Goal: Information Seeking & Learning: Learn about a topic

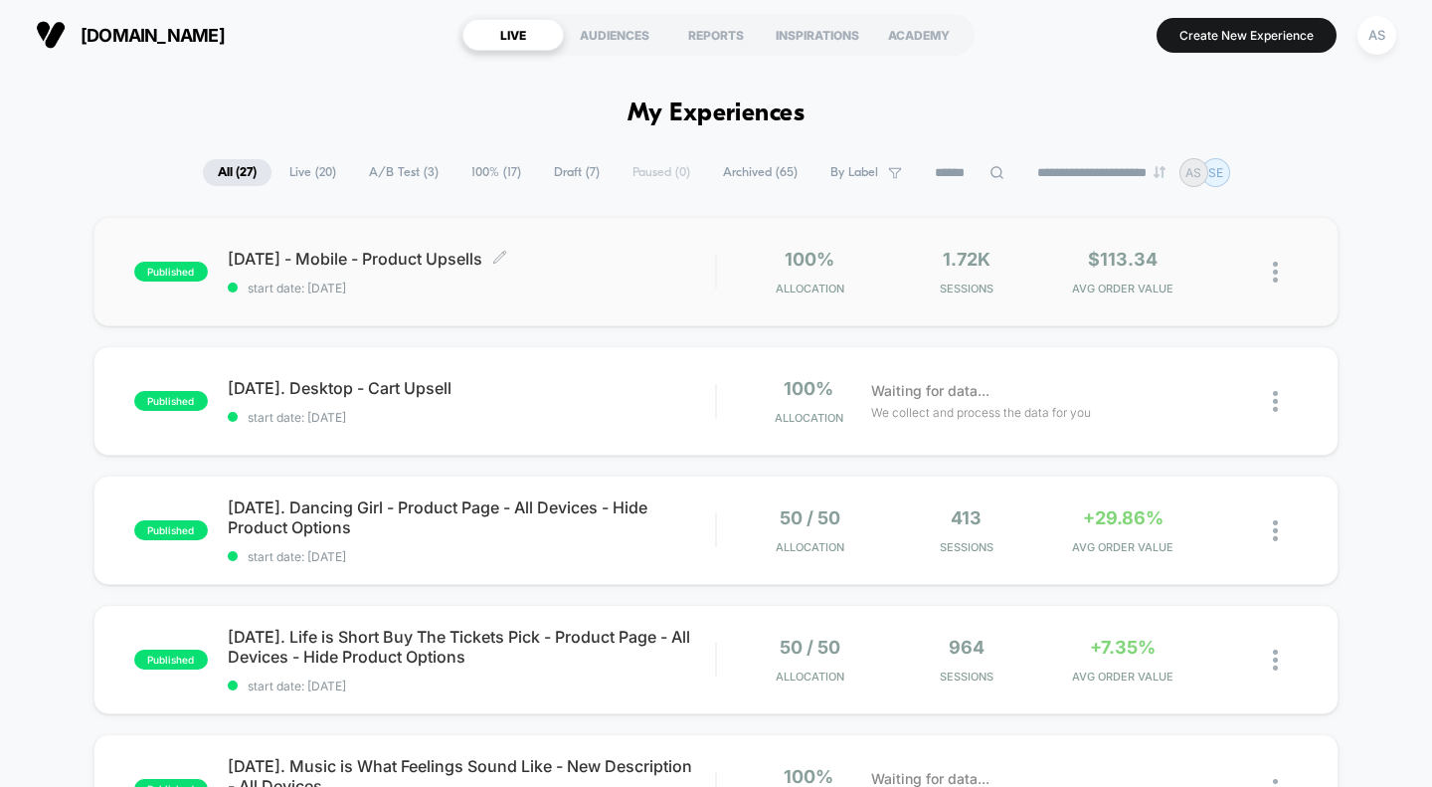
click at [414, 260] on span "[DATE] - Mobile - Product Upsells Click to edit experience details" at bounding box center [472, 259] width 488 height 20
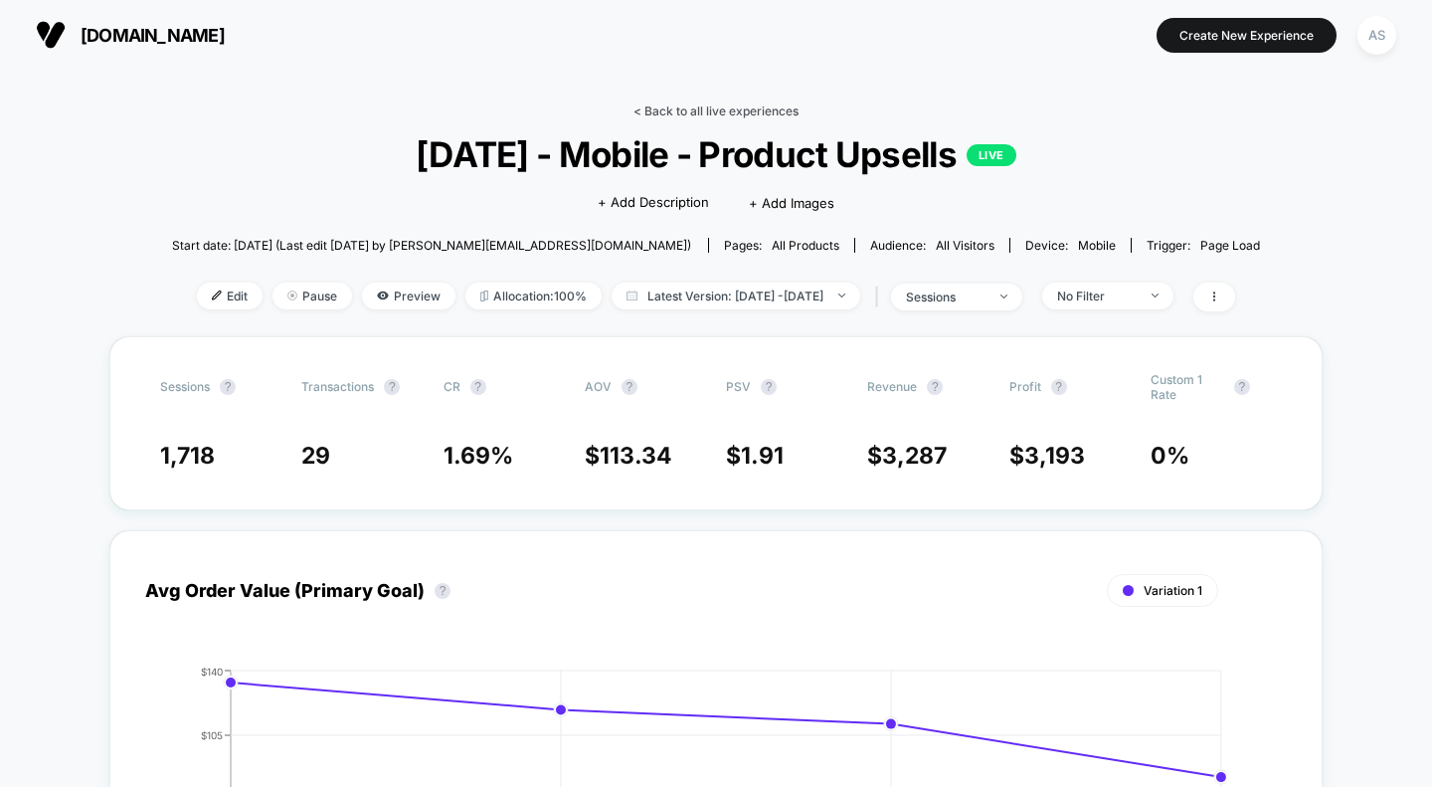
click at [681, 113] on link "< Back to all live experiences" at bounding box center [715, 110] width 165 height 15
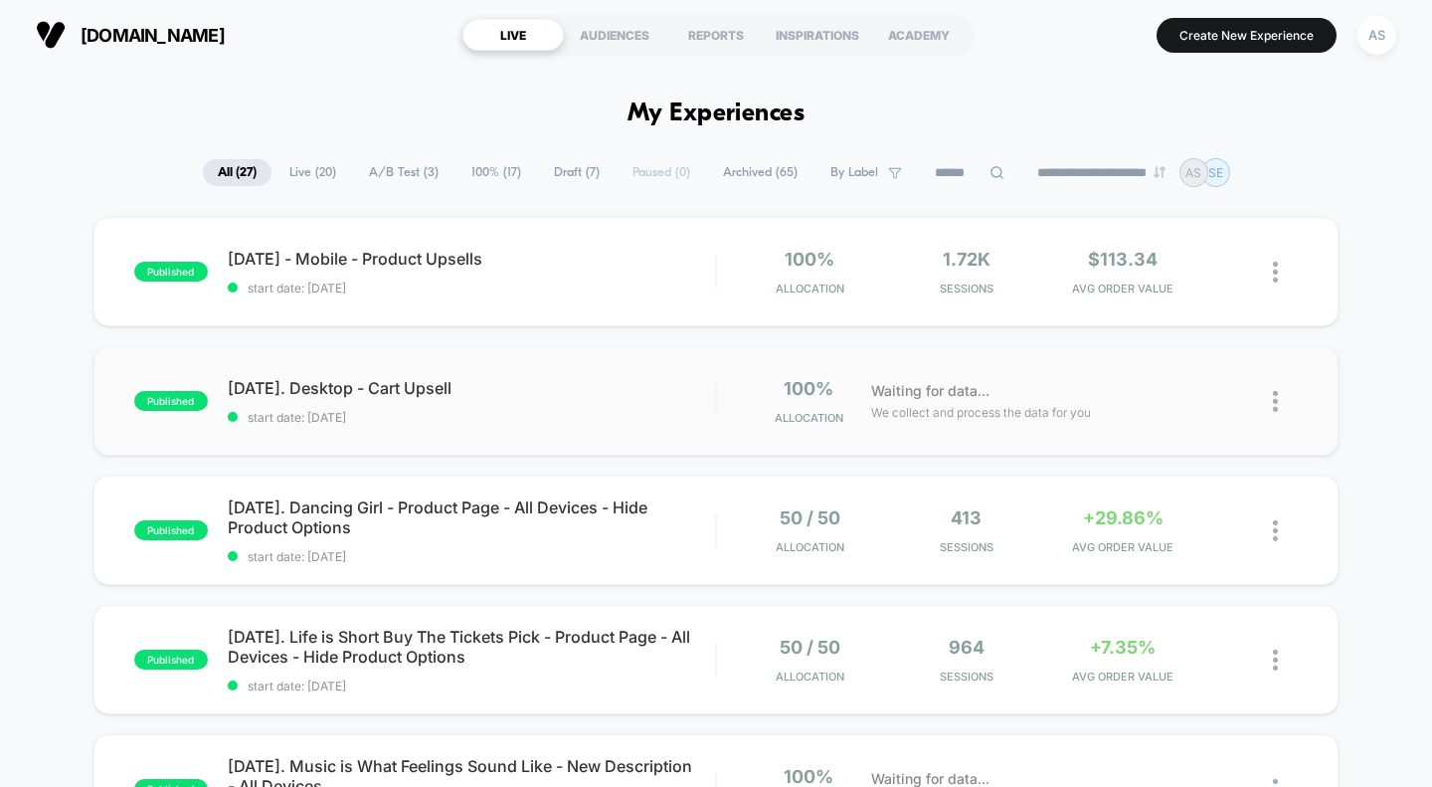
click at [380, 391] on span "[DATE]. Desktop - Cart Upsell" at bounding box center [472, 388] width 488 height 20
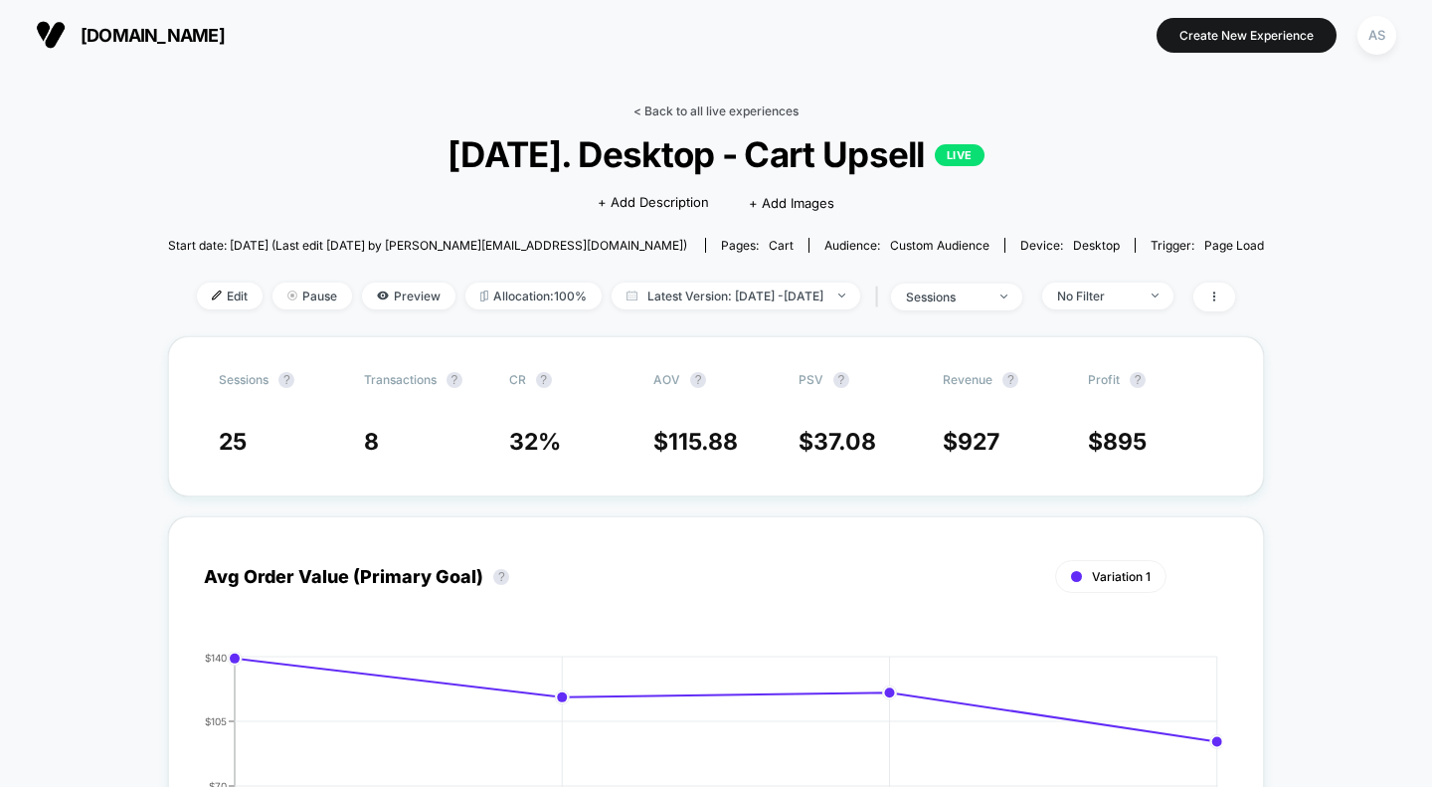
click at [713, 110] on link "< Back to all live experiences" at bounding box center [715, 110] width 165 height 15
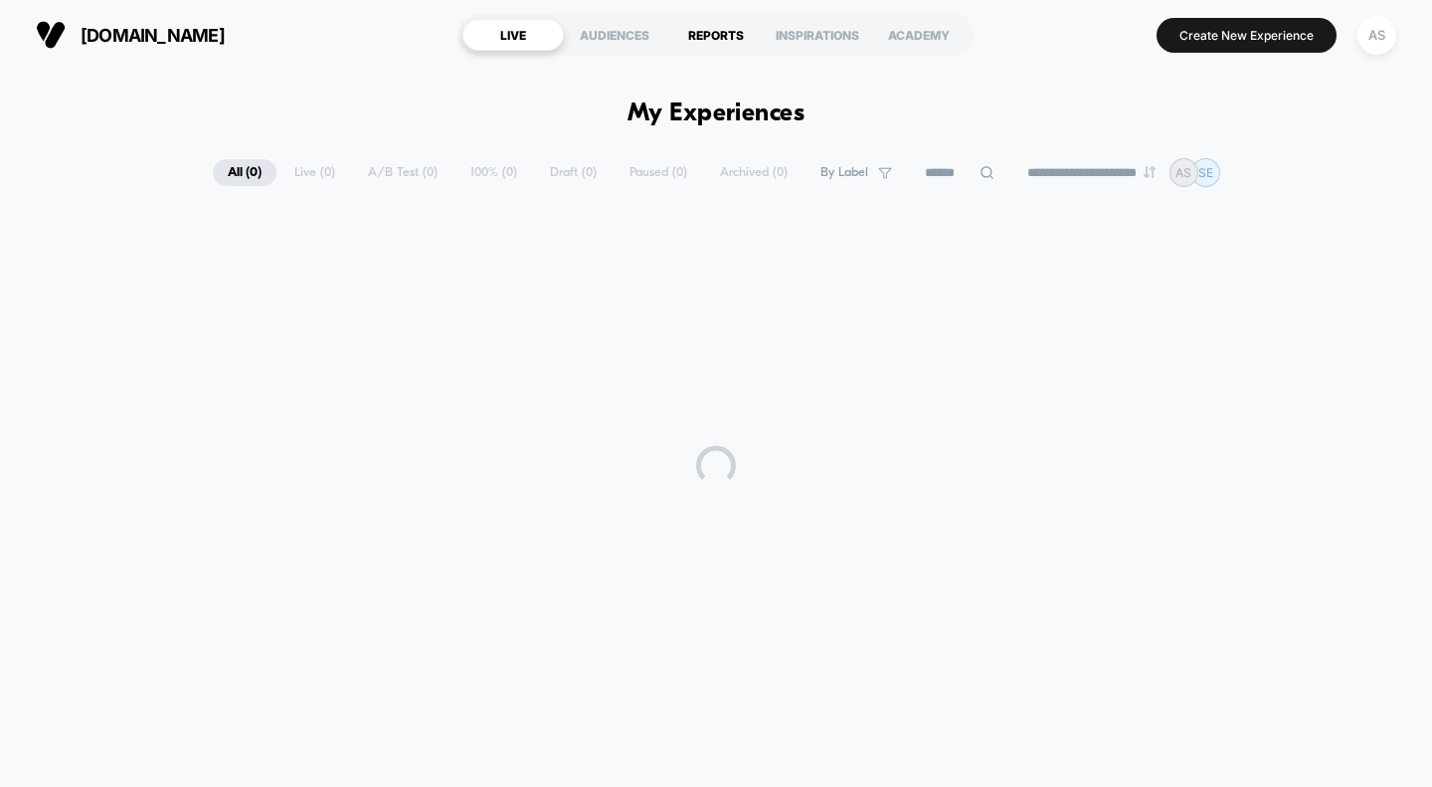
click at [703, 46] on div "REPORTS" at bounding box center [715, 35] width 101 height 32
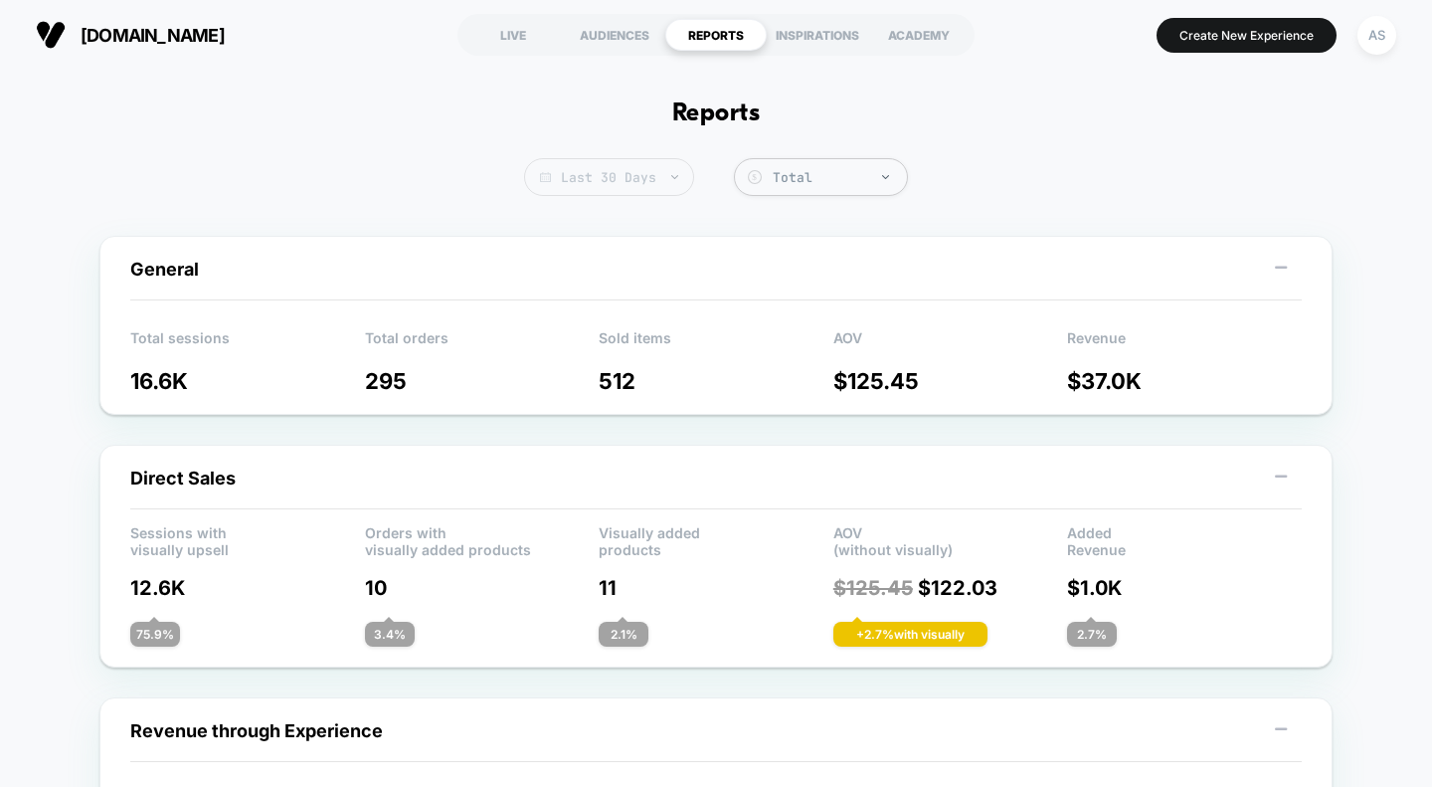
click at [637, 184] on span "Last 30 Days" at bounding box center [609, 177] width 170 height 38
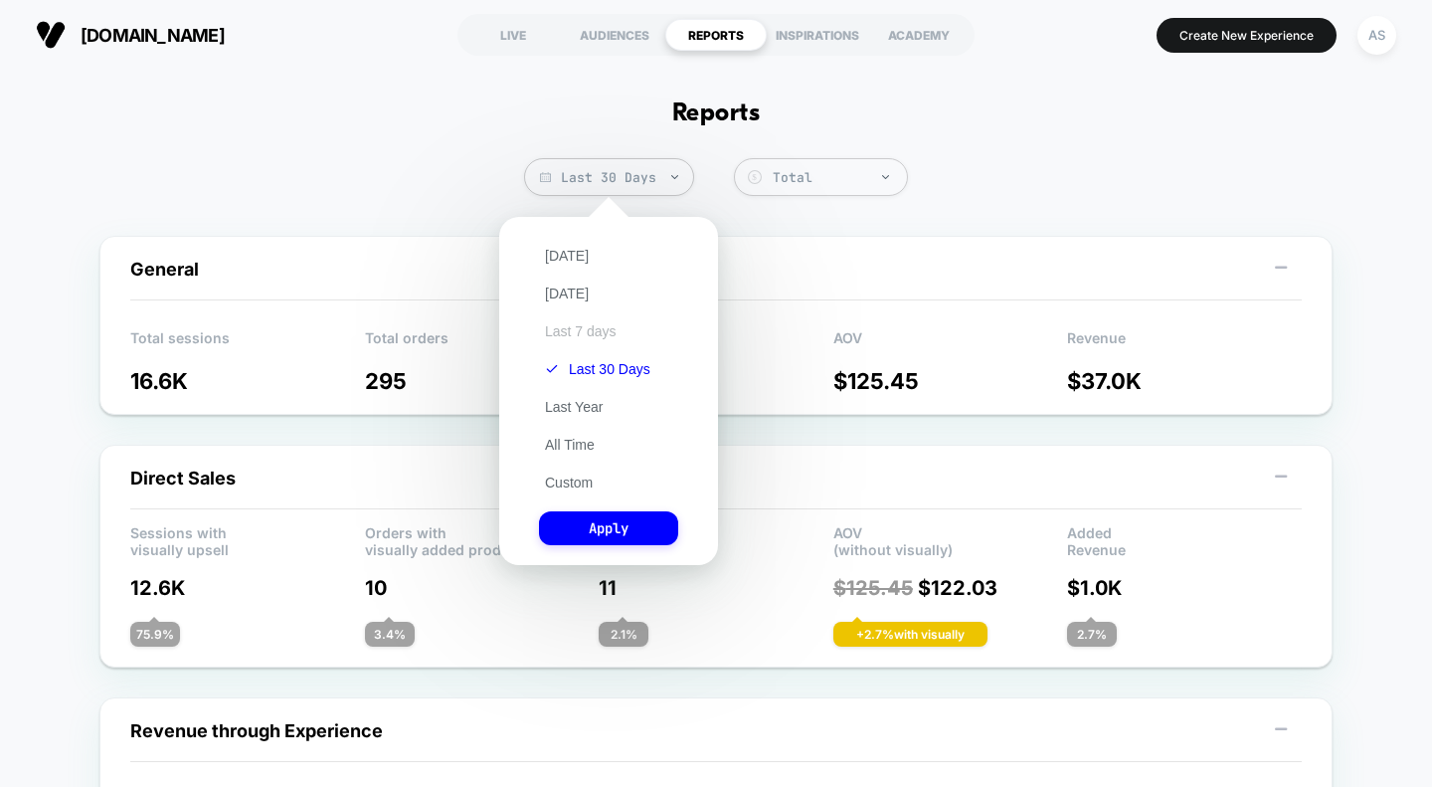
click at [587, 336] on button "Last 7 days" at bounding box center [581, 331] width 84 height 18
click at [615, 534] on button "Apply" at bounding box center [608, 528] width 139 height 34
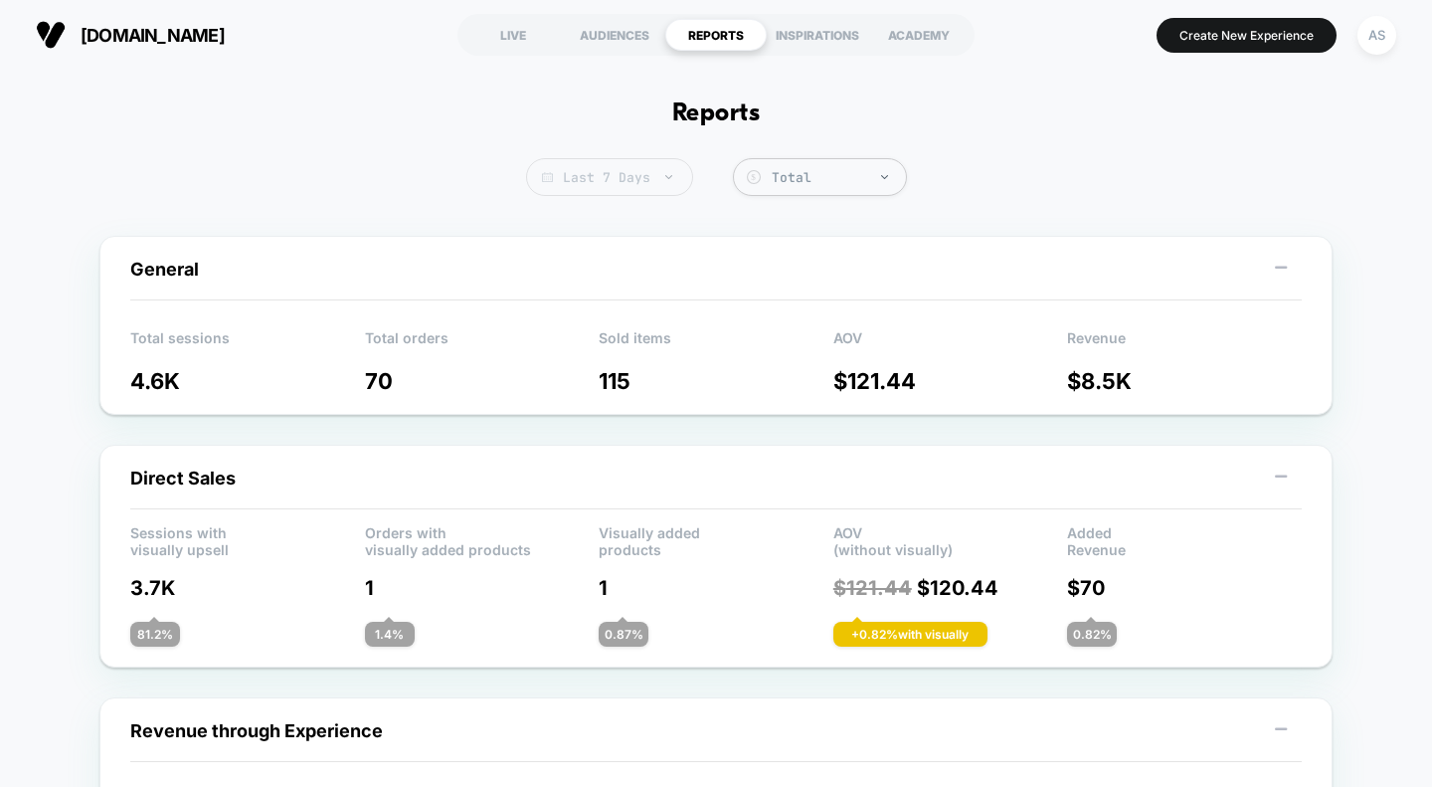
click at [639, 182] on span "Last 7 Days" at bounding box center [609, 177] width 167 height 38
select select "*"
select select "****"
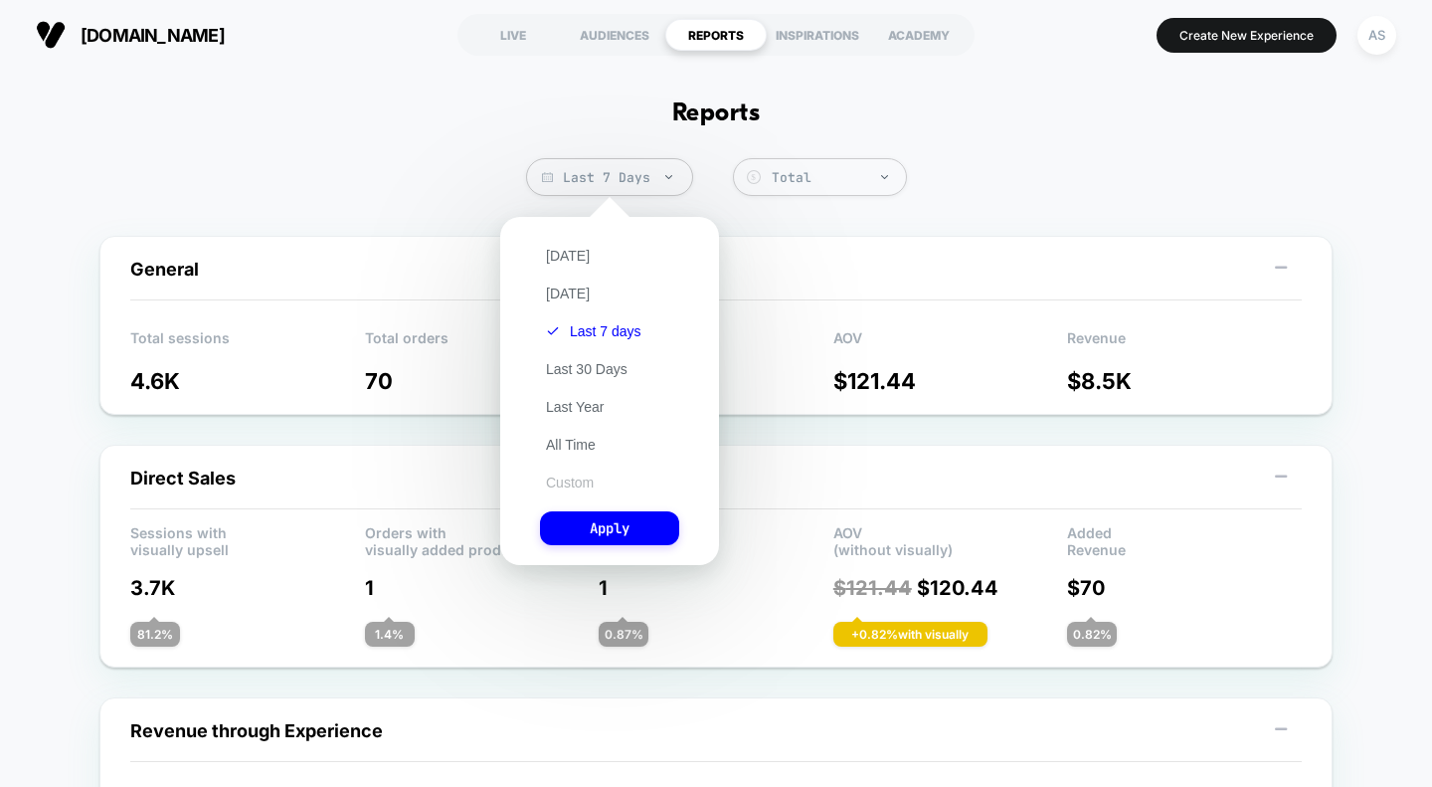
click at [581, 488] on button "Custom" at bounding box center [570, 482] width 60 height 18
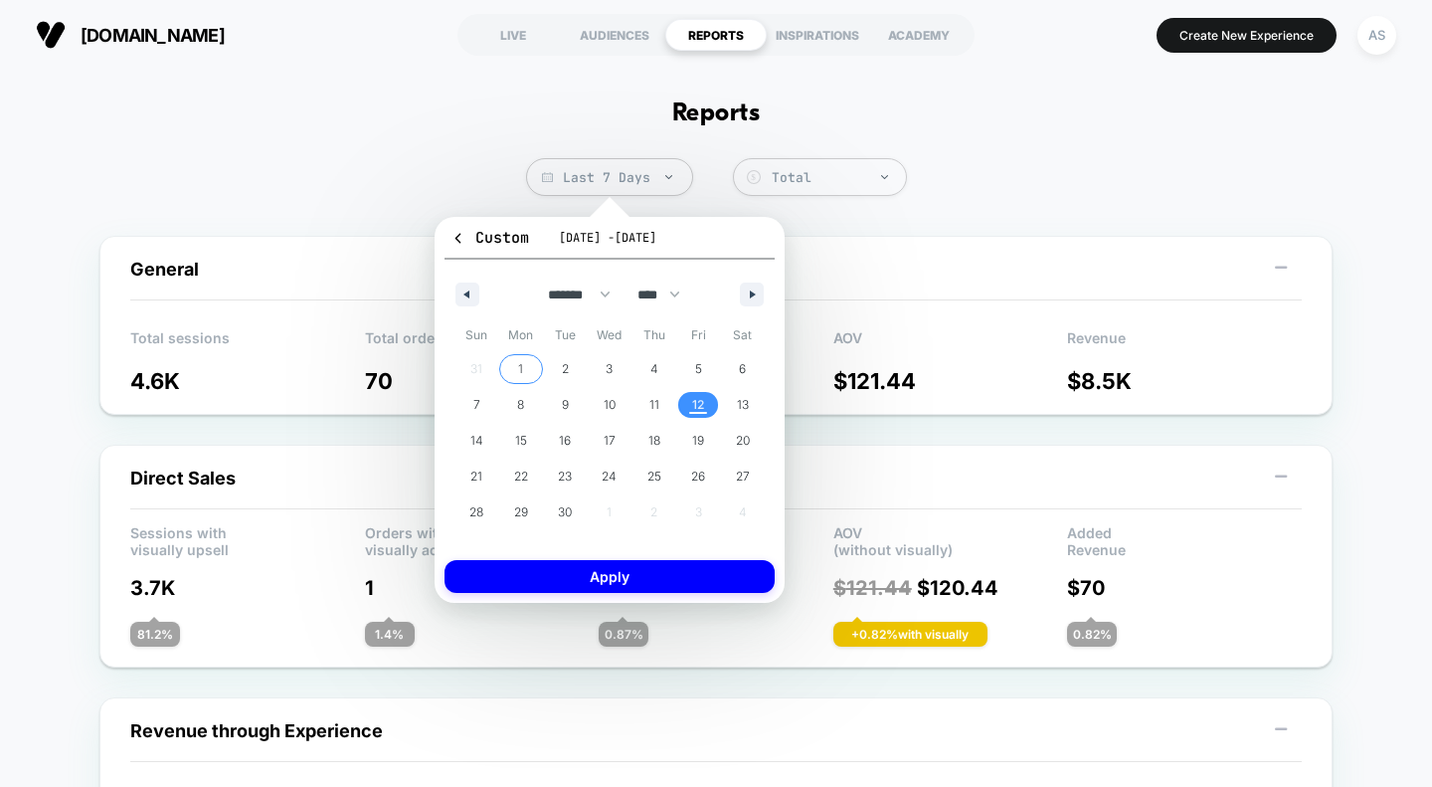
click at [528, 360] on span "1" at bounding box center [521, 369] width 45 height 26
click at [687, 402] on span "12" at bounding box center [698, 405] width 45 height 26
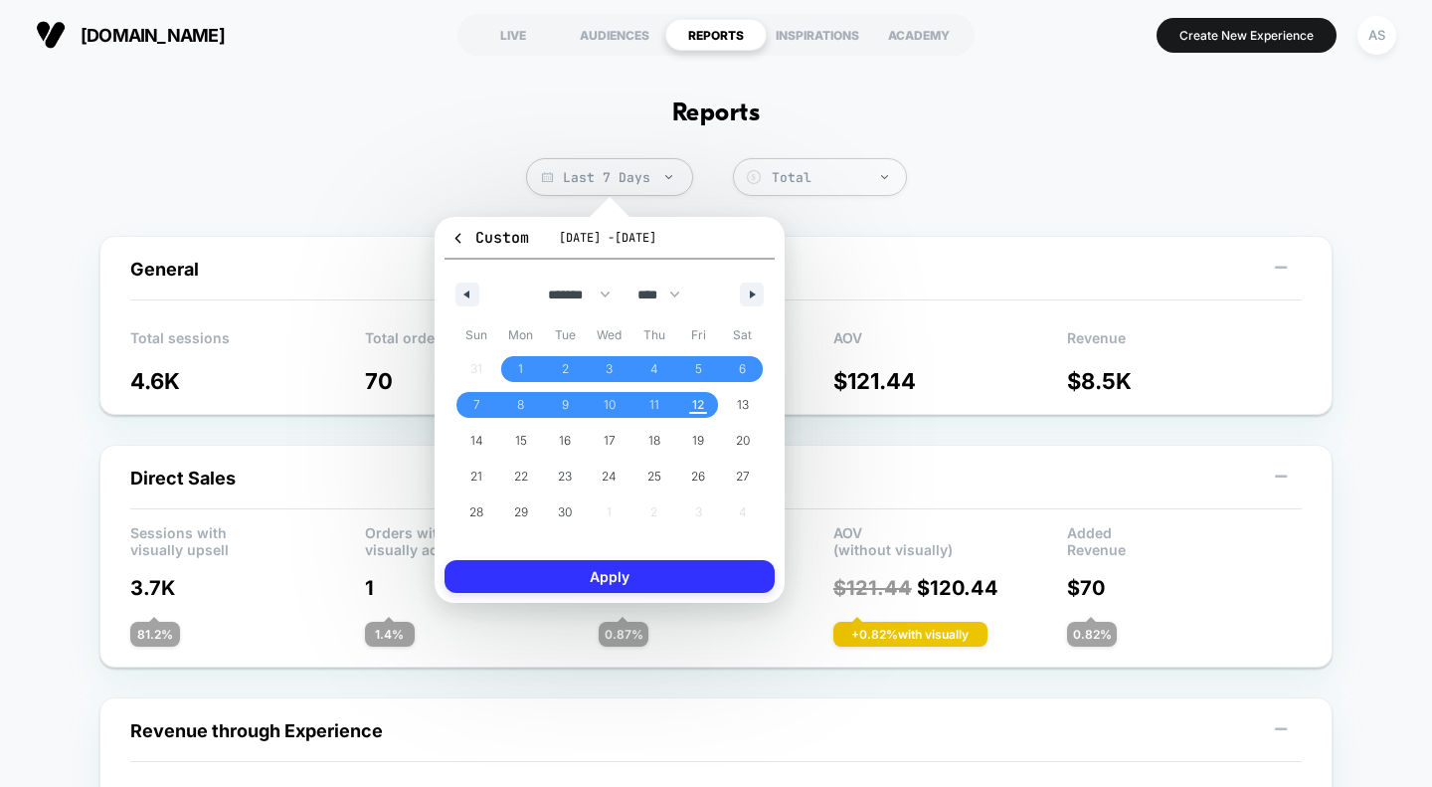
click at [676, 573] on button "Apply" at bounding box center [610, 576] width 330 height 33
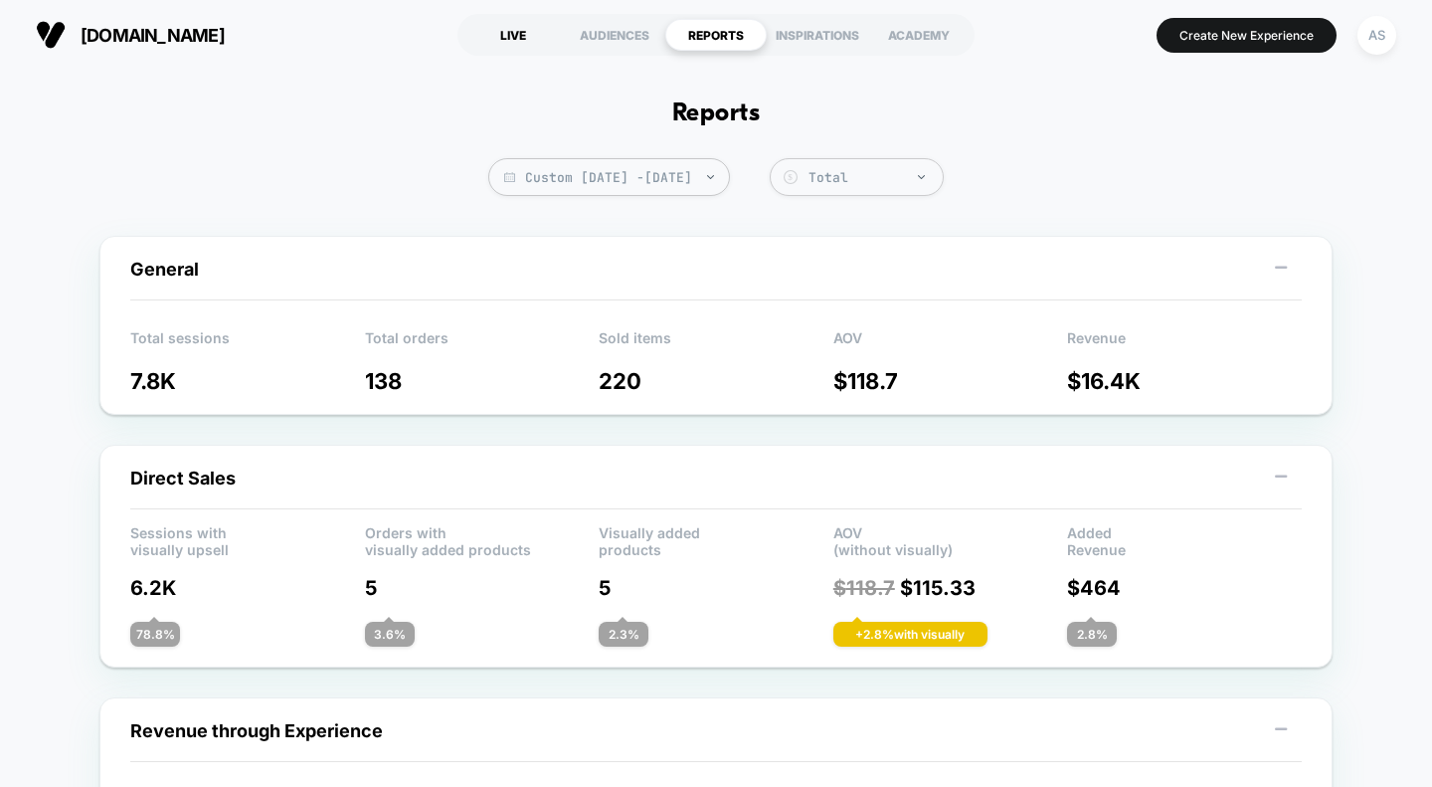
click at [512, 38] on div "LIVE" at bounding box center [512, 35] width 101 height 32
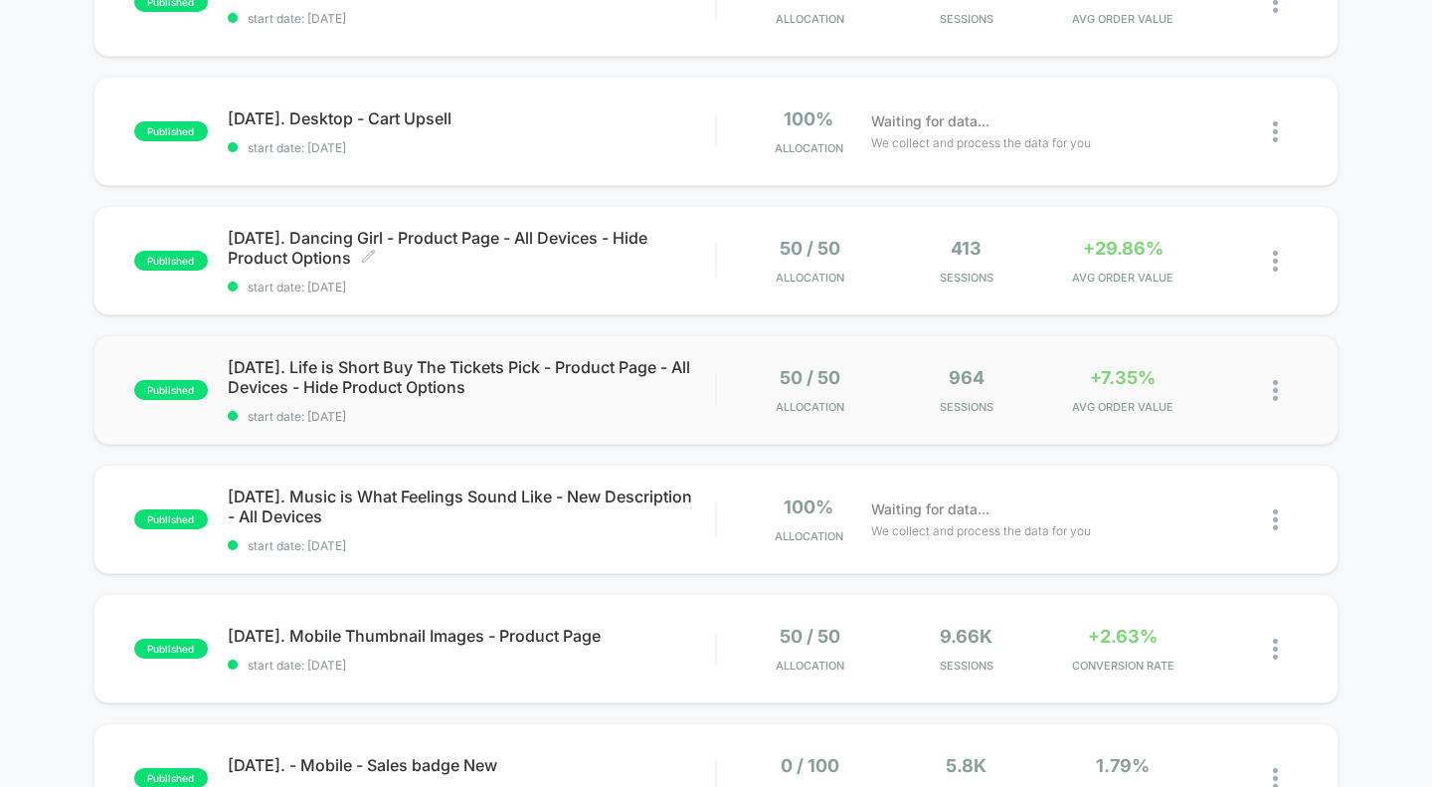
scroll to position [270, 0]
click at [494, 634] on span "[DATE]. Mobile Thumbnail Images - Product Page Click to edit experience details" at bounding box center [472, 634] width 488 height 20
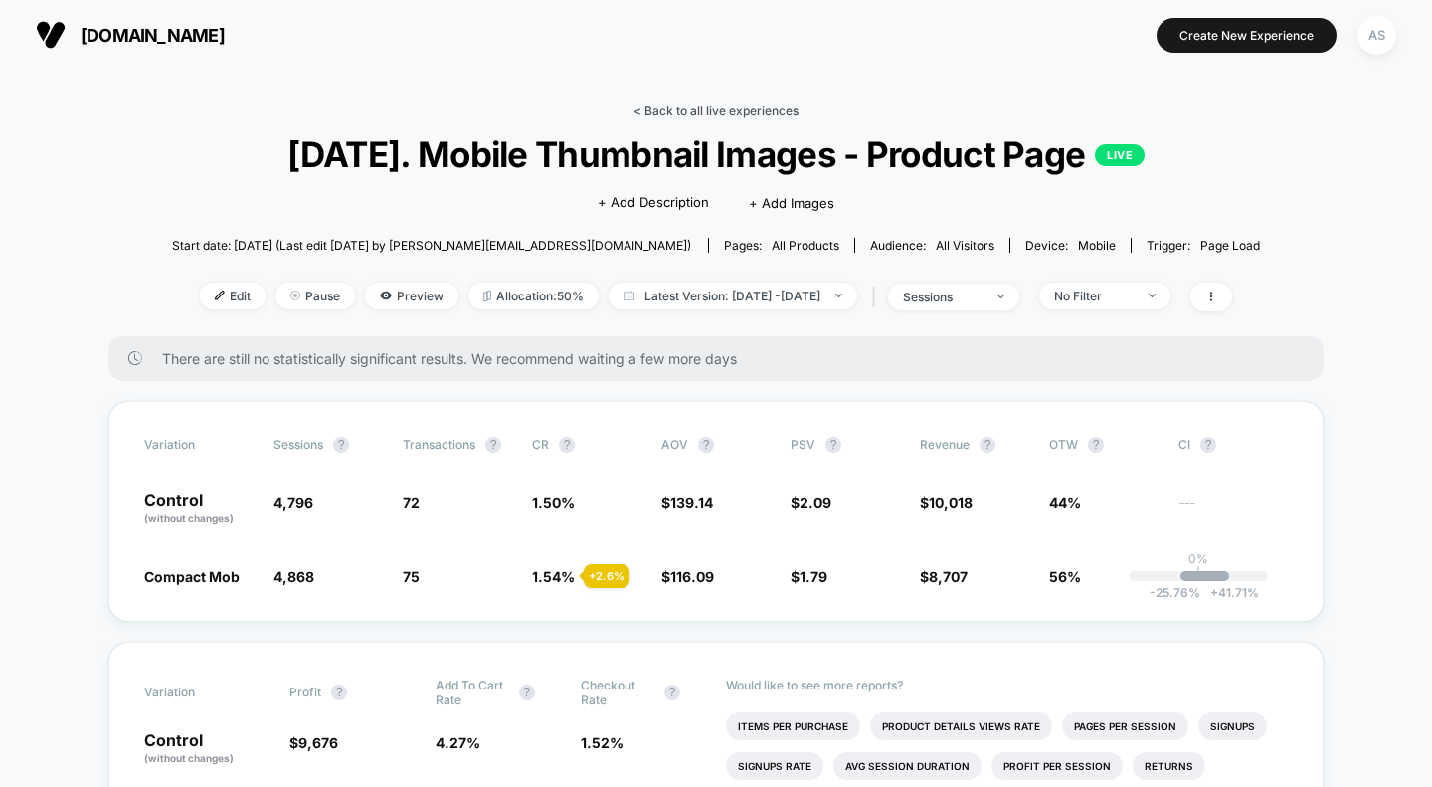
click at [661, 106] on link "< Back to all live experiences" at bounding box center [715, 110] width 165 height 15
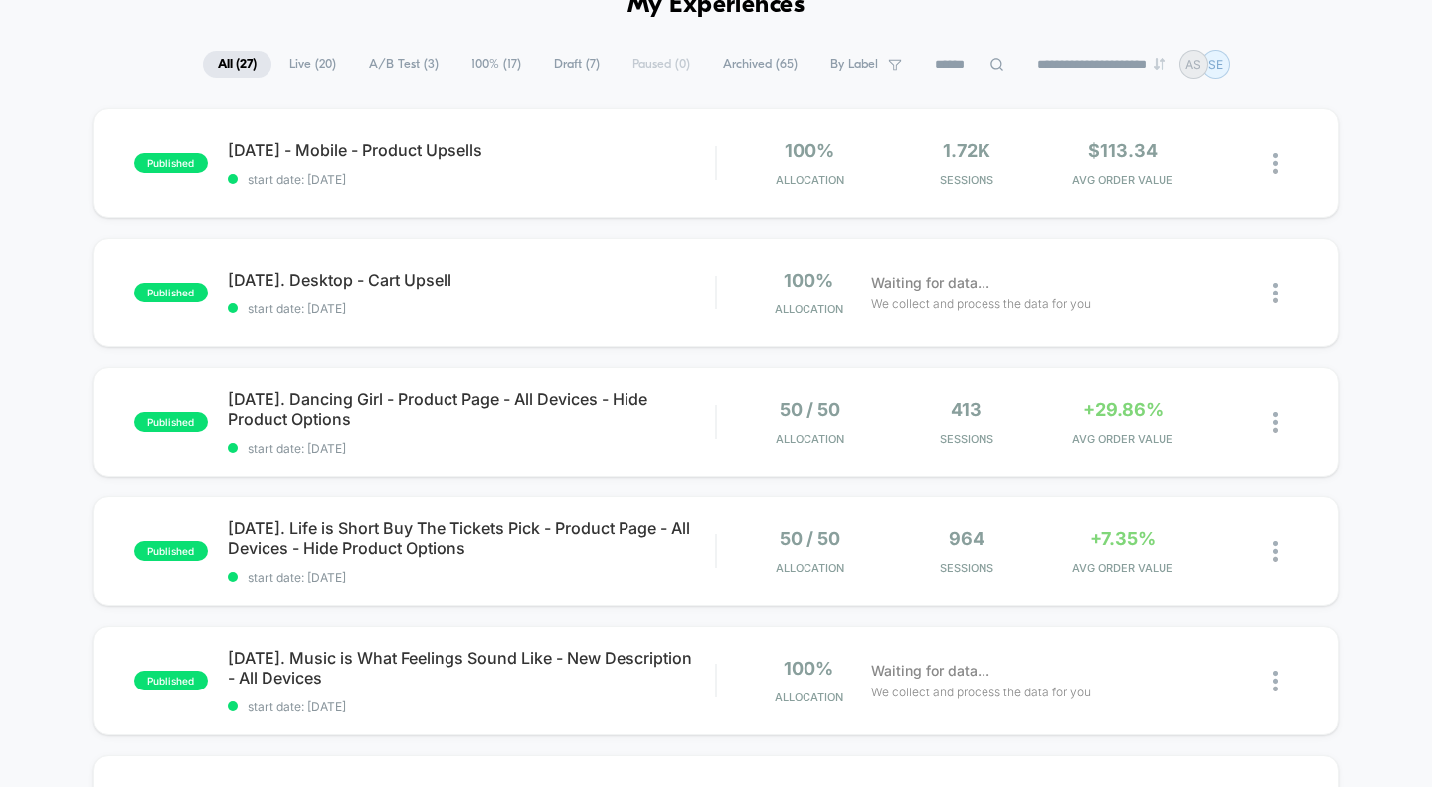
scroll to position [112, 0]
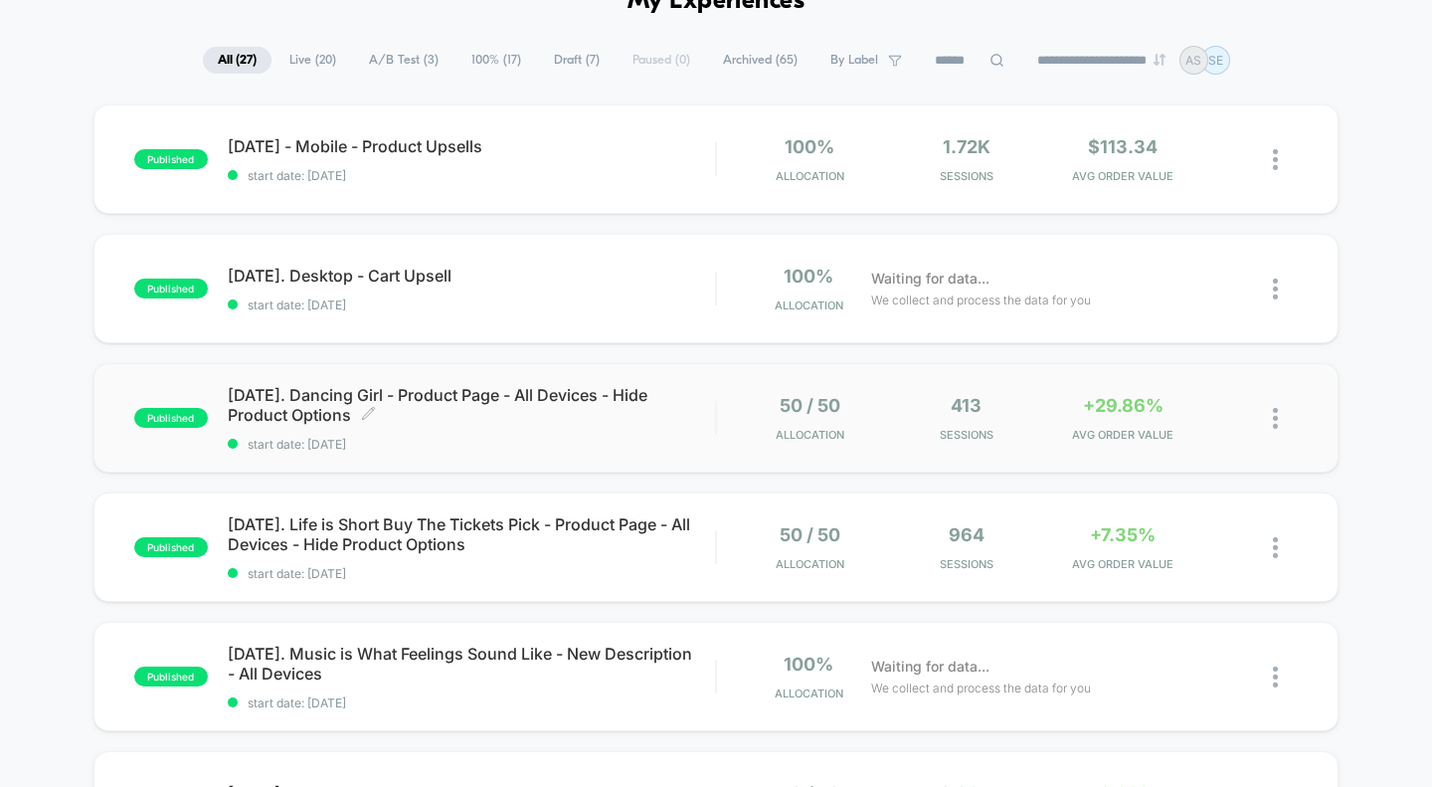
click at [497, 397] on span "[DATE]. Dancing Girl - Product Page - All Devices - Hide Product Options Click …" at bounding box center [472, 405] width 488 height 40
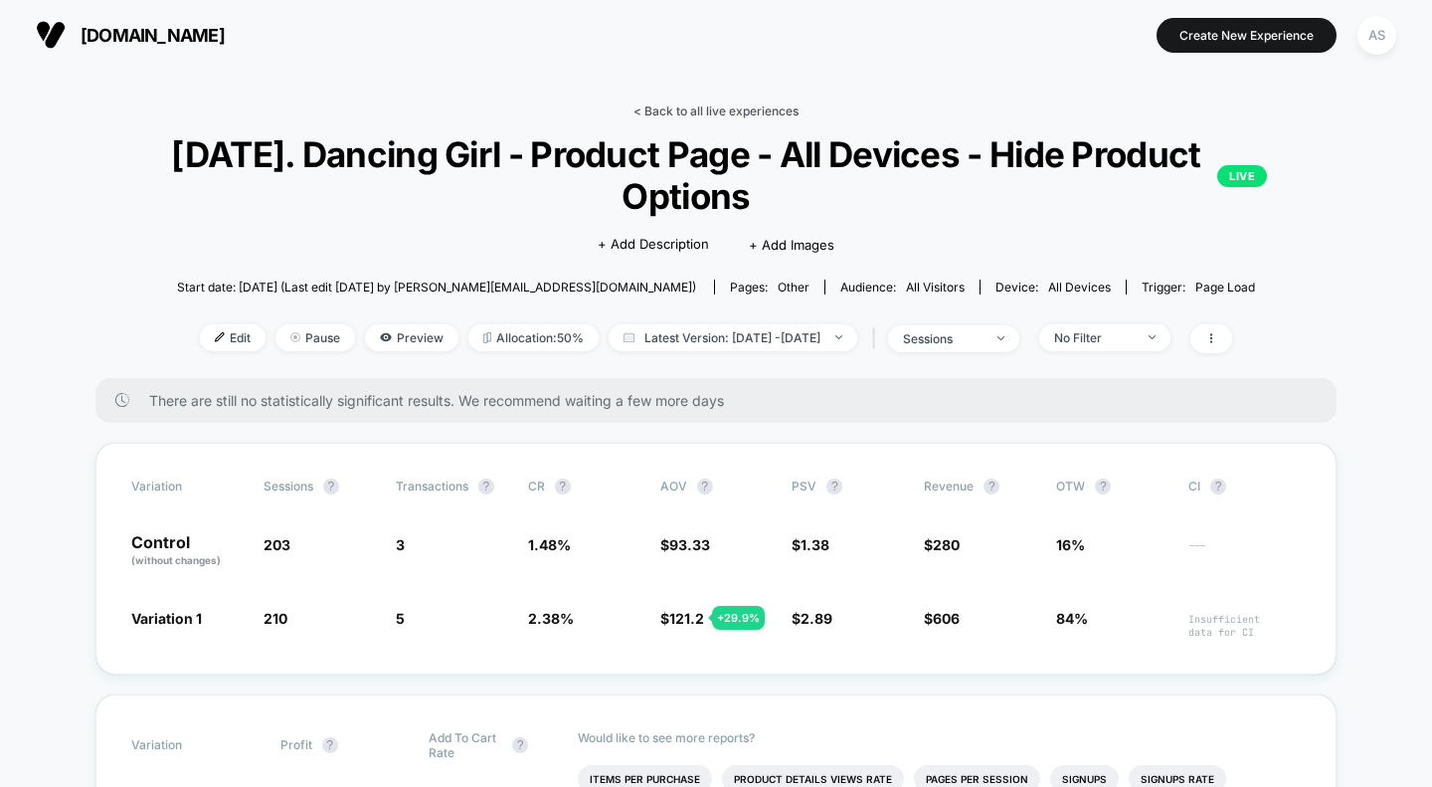
click at [693, 110] on link "< Back to all live experiences" at bounding box center [715, 110] width 165 height 15
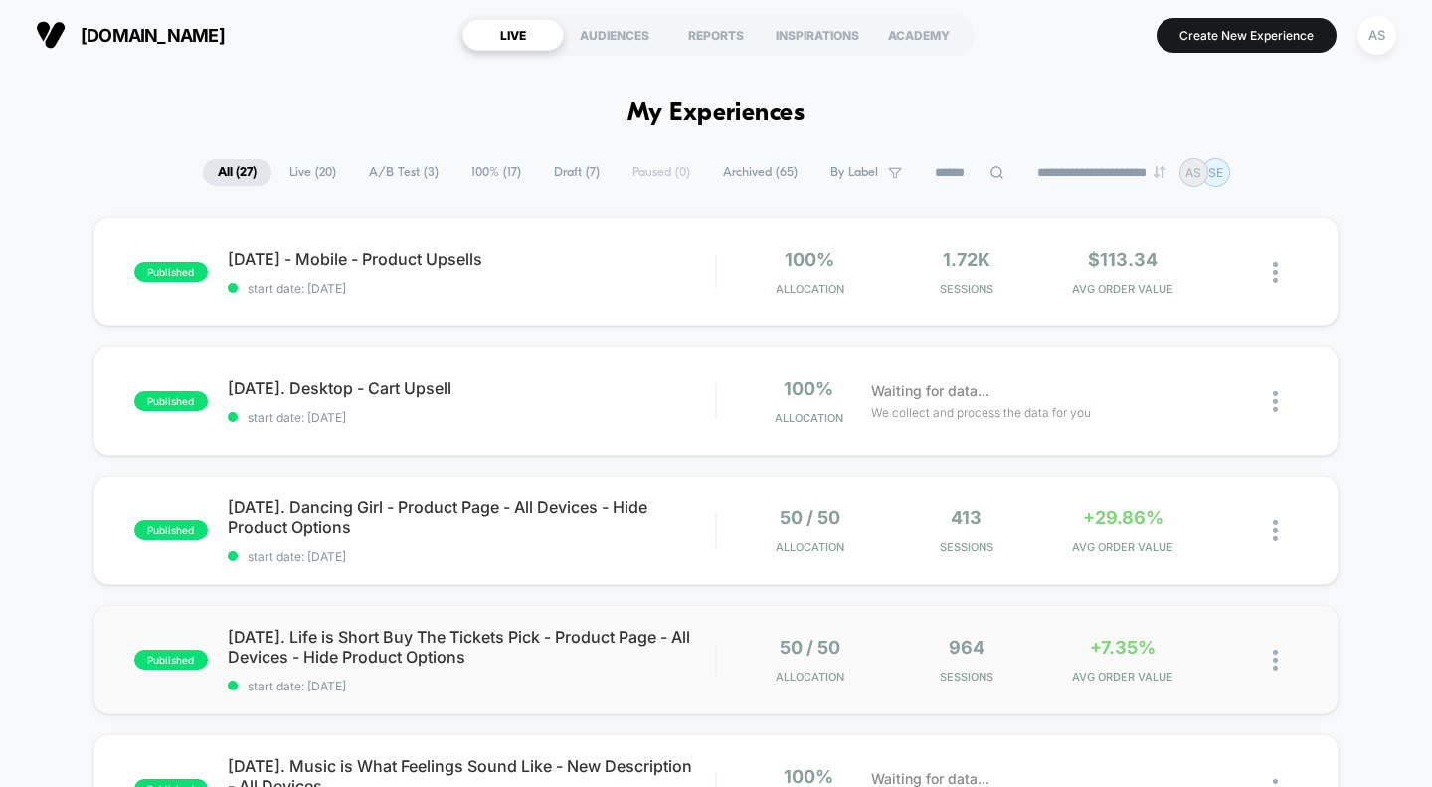
click at [512, 625] on div "published [DATE]. Life is Short Buy The Tickets Pick - Product Page - All Devic…" at bounding box center [716, 659] width 1246 height 109
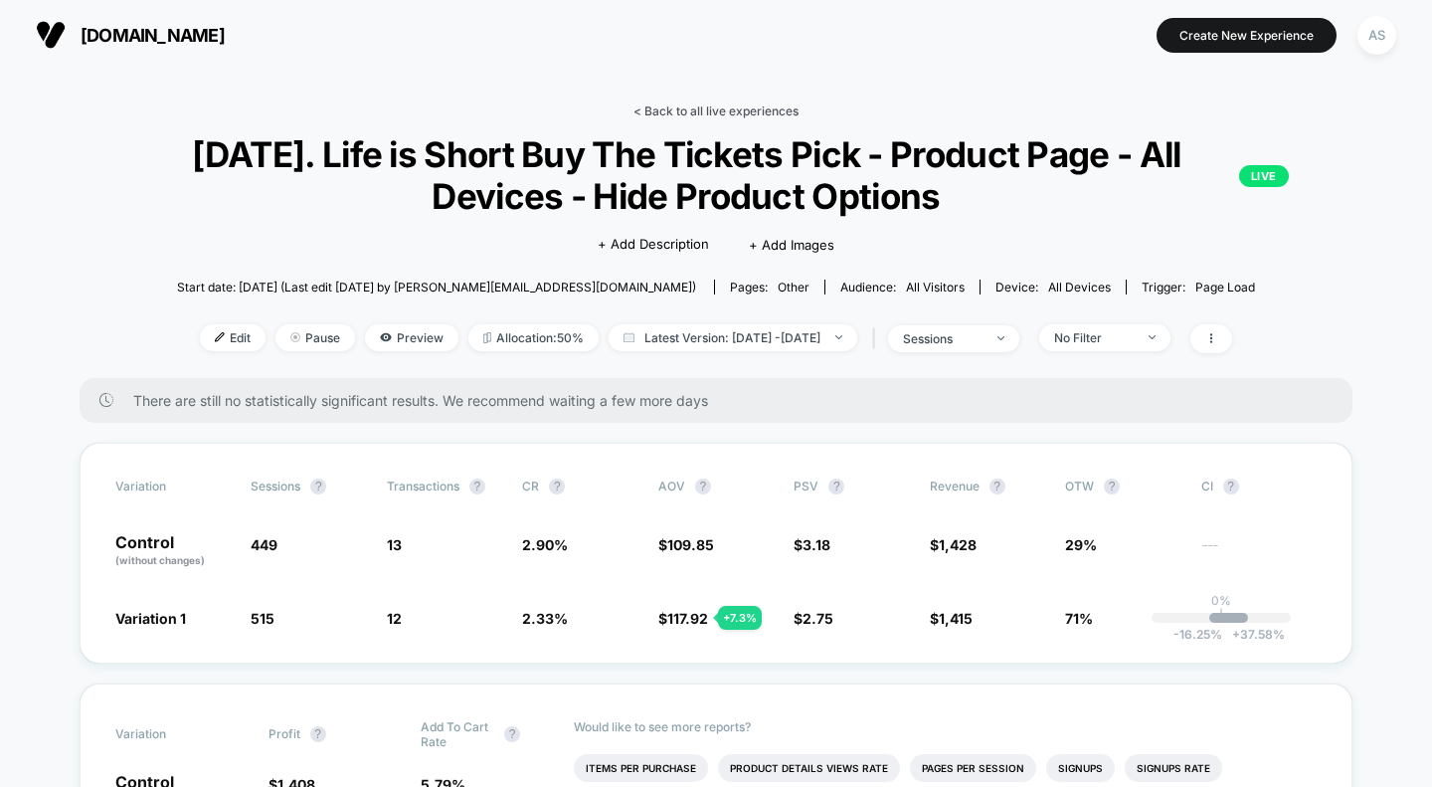
click at [707, 107] on link "< Back to all live experiences" at bounding box center [715, 110] width 165 height 15
